Goal: Task Accomplishment & Management: Use online tool/utility

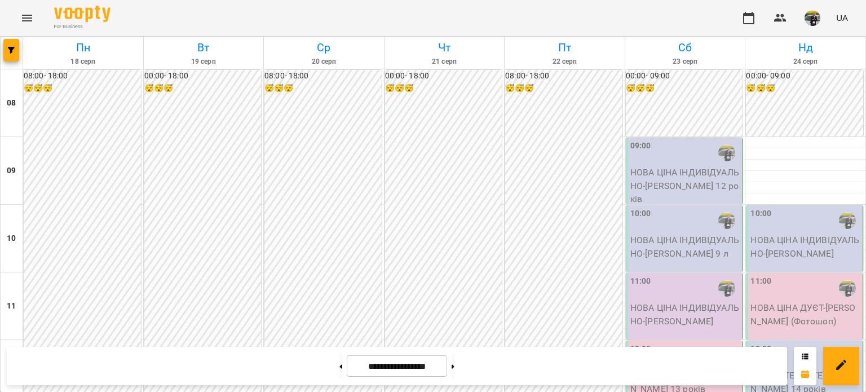
scroll to position [676, 0]
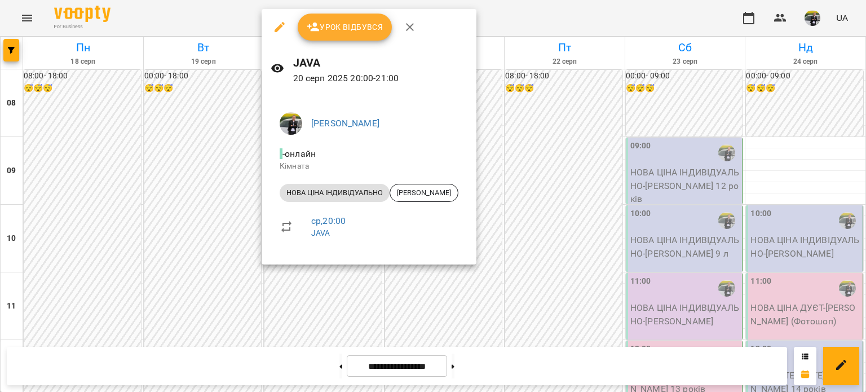
click at [334, 29] on span "Урок відбувся" at bounding box center [345, 27] width 77 height 14
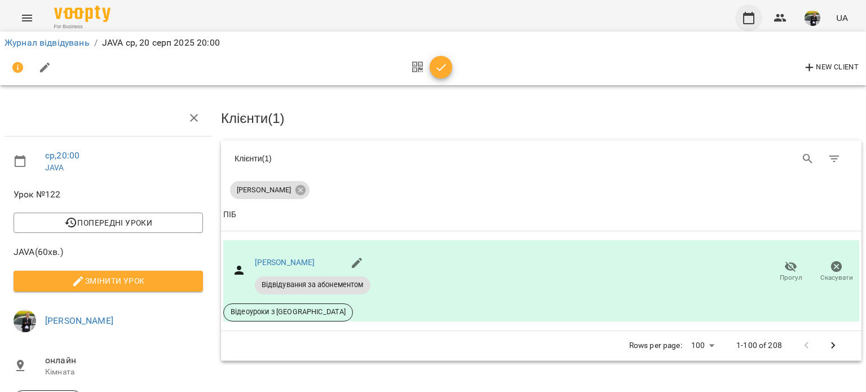
click at [746, 21] on icon "button" at bounding box center [749, 18] width 14 height 14
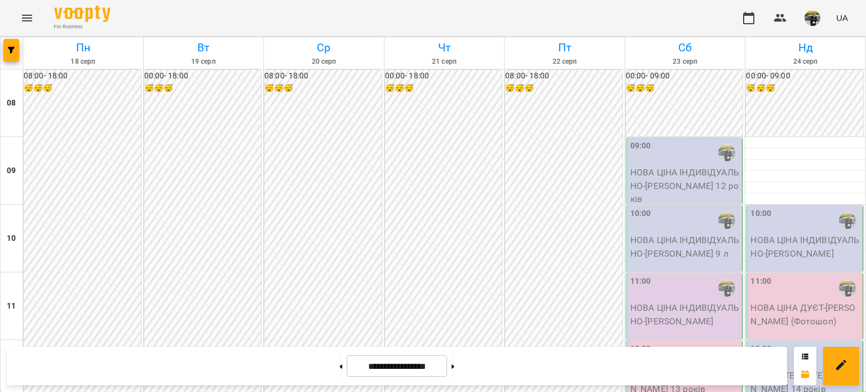
scroll to position [810, 0]
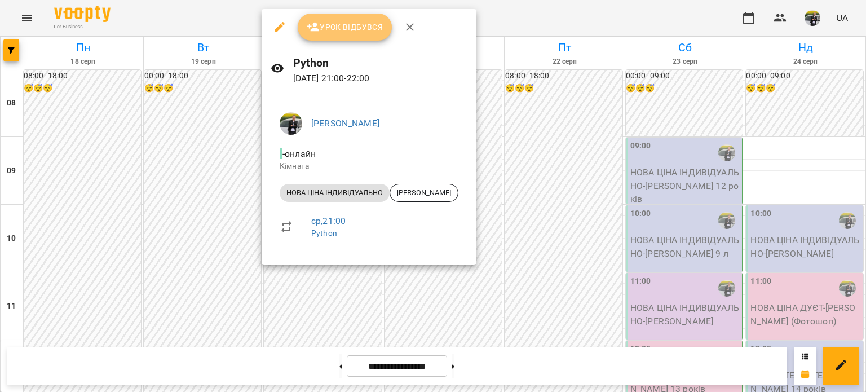
click at [363, 32] on span "Урок відбувся" at bounding box center [345, 27] width 77 height 14
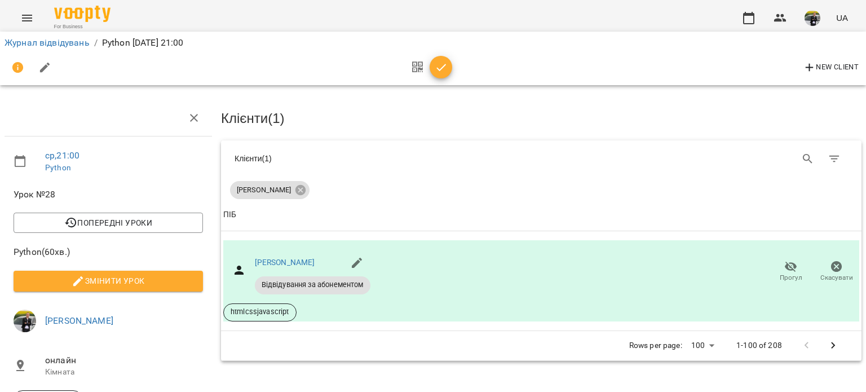
click at [814, 16] on img "button" at bounding box center [812, 18] width 16 height 16
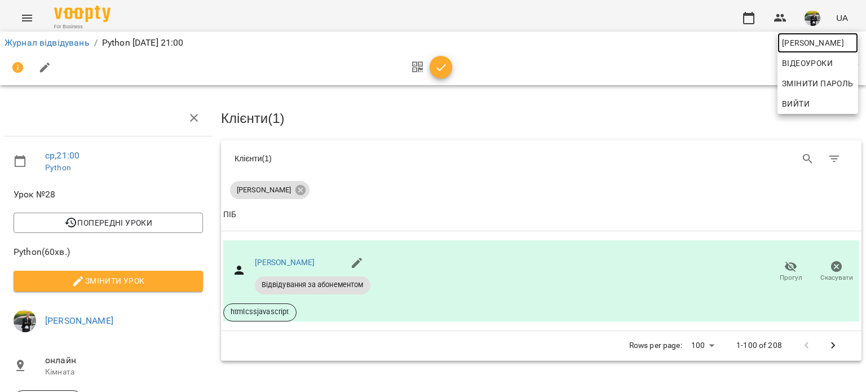
click at [801, 46] on span "[PERSON_NAME]" at bounding box center [818, 43] width 72 height 14
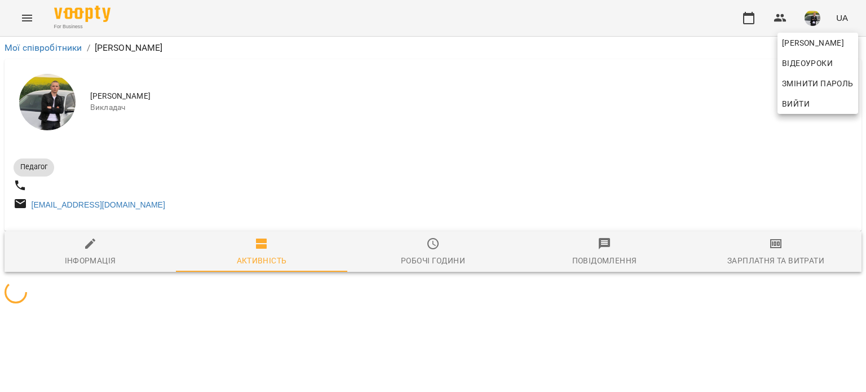
click at [774, 259] on div at bounding box center [433, 196] width 866 height 392
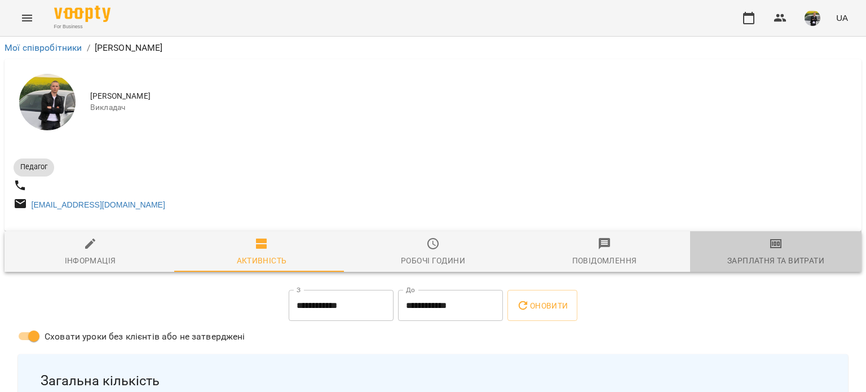
click at [770, 245] on icon "button" at bounding box center [775, 243] width 11 height 9
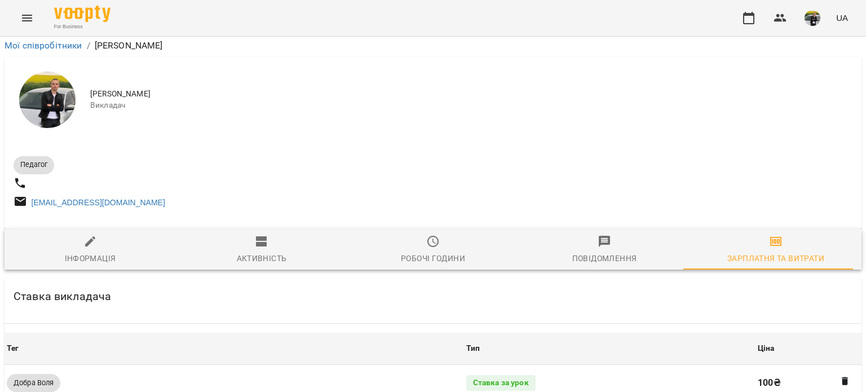
scroll to position [507, 0]
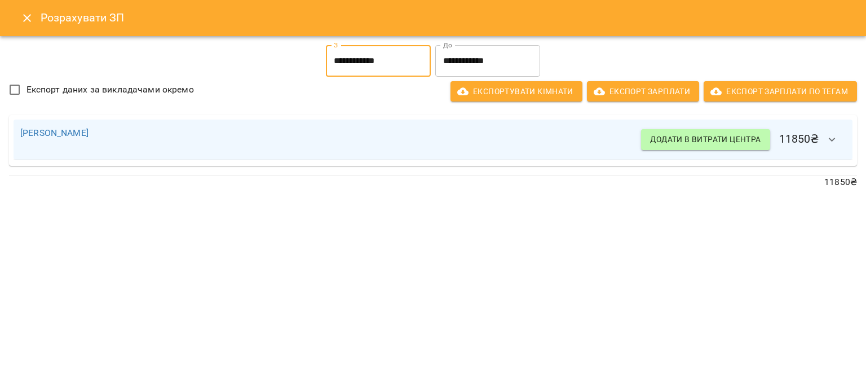
click at [406, 61] on input "**********" at bounding box center [378, 61] width 105 height 32
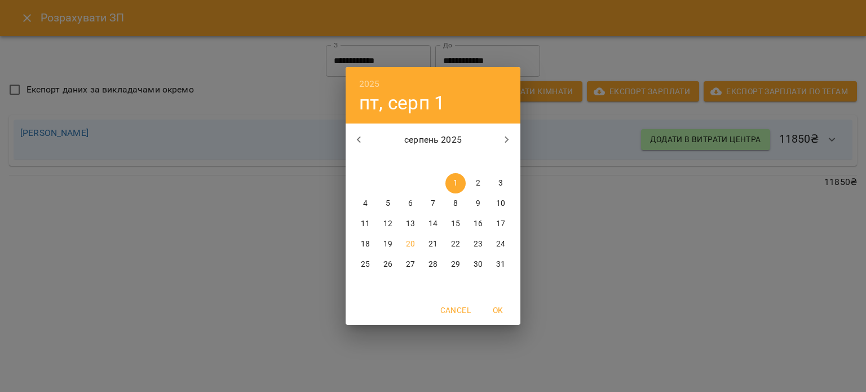
click at [480, 222] on p "16" at bounding box center [477, 223] width 9 height 11
type input "**********"
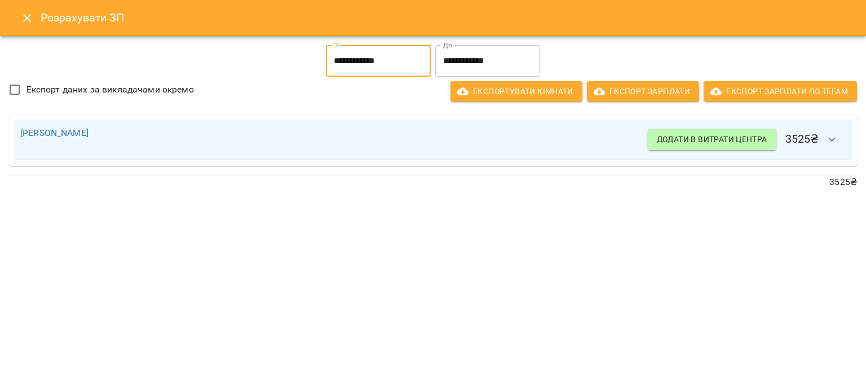
click at [27, 17] on icon "Close" at bounding box center [27, 18] width 8 height 8
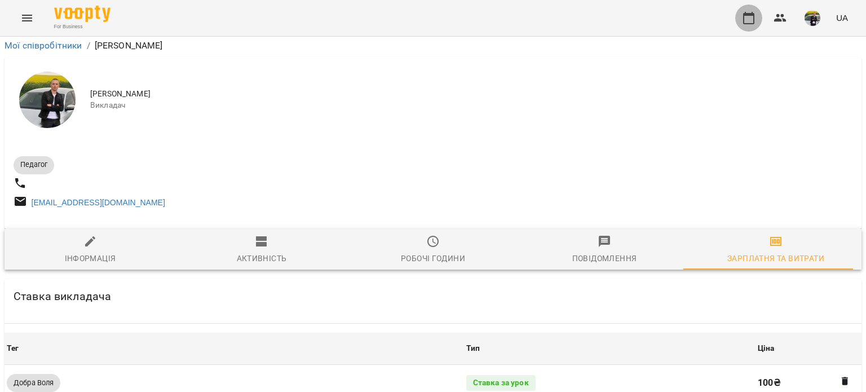
click at [748, 11] on button "button" at bounding box center [748, 18] width 27 height 27
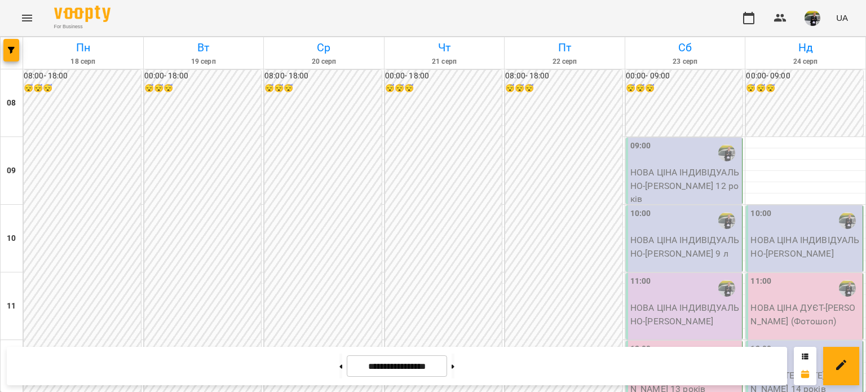
scroll to position [676, 0]
